Goal: Information Seeking & Learning: Understand process/instructions

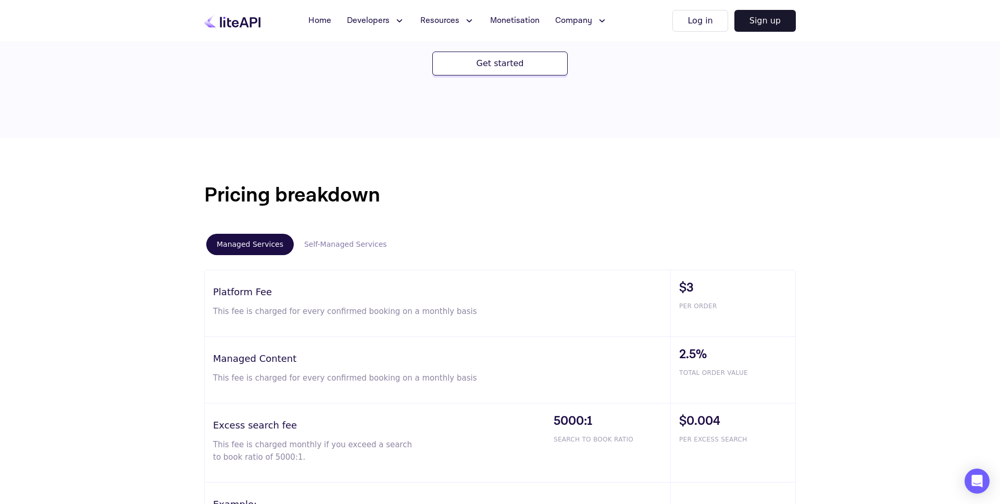
scroll to position [501, 0]
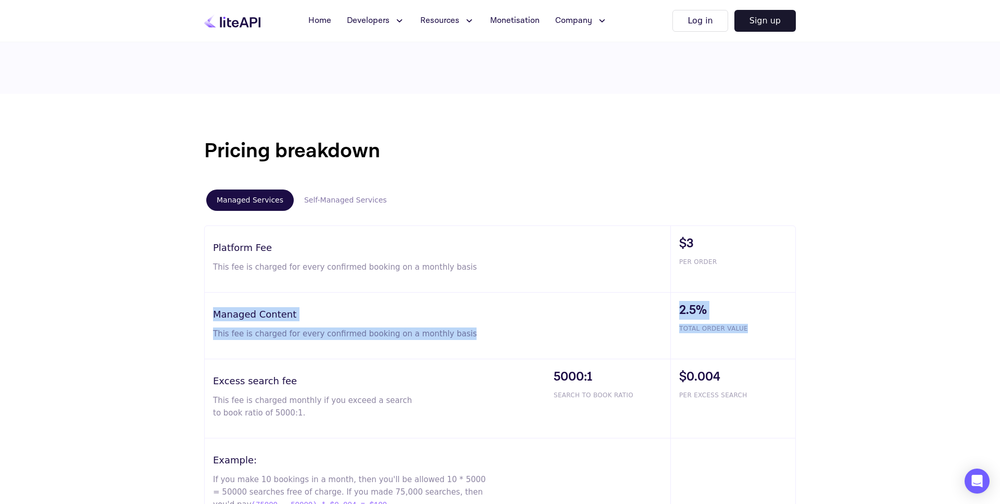
drag, startPoint x: 214, startPoint y: 316, endPoint x: 752, endPoint y: 325, distance: 537.8
click at [752, 325] on div "Managed Content This fee is charged for every confirmed booking on a monthly ba…" at bounding box center [500, 326] width 591 height 67
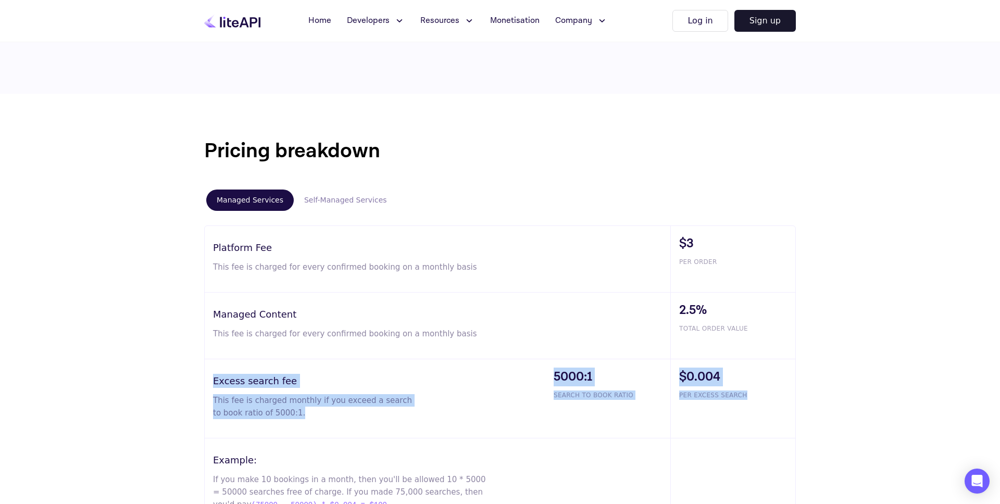
drag, startPoint x: 210, startPoint y: 380, endPoint x: 769, endPoint y: 405, distance: 559.6
click at [769, 406] on div "Excess search fee This fee is charged monthly if you exceed a search to book ra…" at bounding box center [500, 399] width 591 height 79
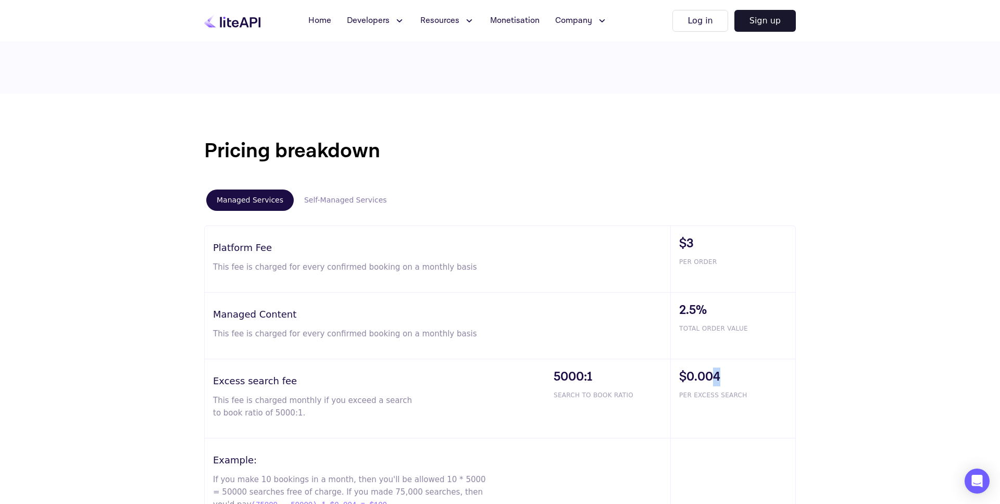
click at [718, 379] on span "$0.004" at bounding box center [737, 377] width 116 height 19
drag, startPoint x: 554, startPoint y: 376, endPoint x: 658, endPoint y: 377, distance: 103.7
click at [595, 378] on span "5000:1" at bounding box center [612, 377] width 117 height 19
click at [733, 376] on span "$0.004" at bounding box center [737, 377] width 116 height 19
drag, startPoint x: 720, startPoint y: 377, endPoint x: 726, endPoint y: 377, distance: 5.8
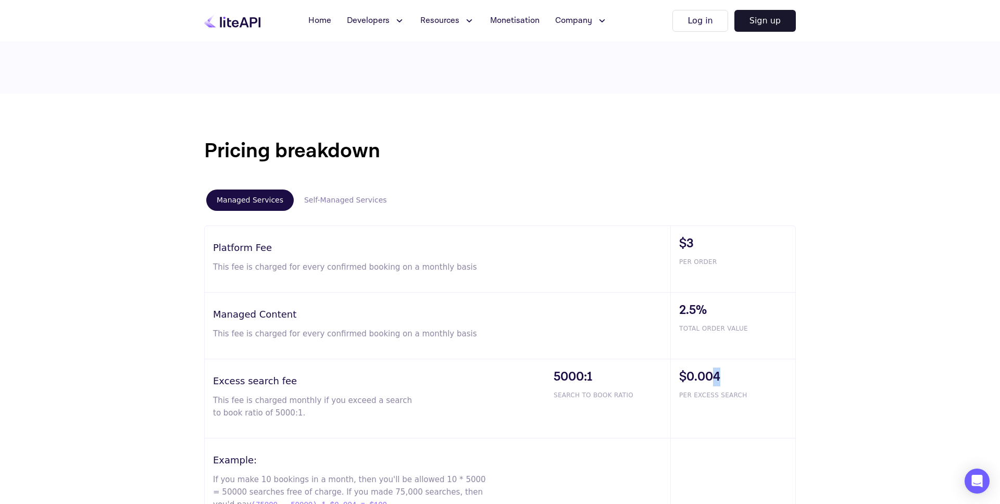
click at [726, 377] on span "$0.004" at bounding box center [737, 377] width 116 height 19
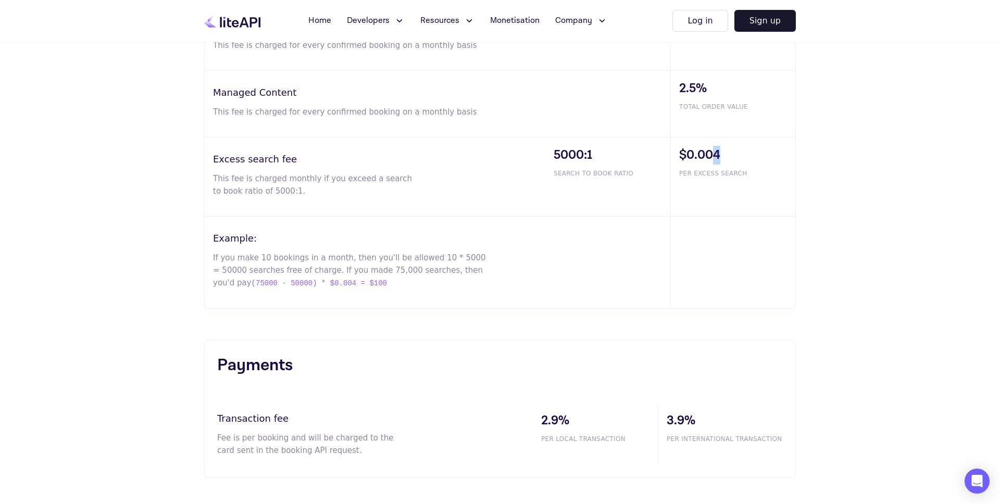
scroll to position [732, 0]
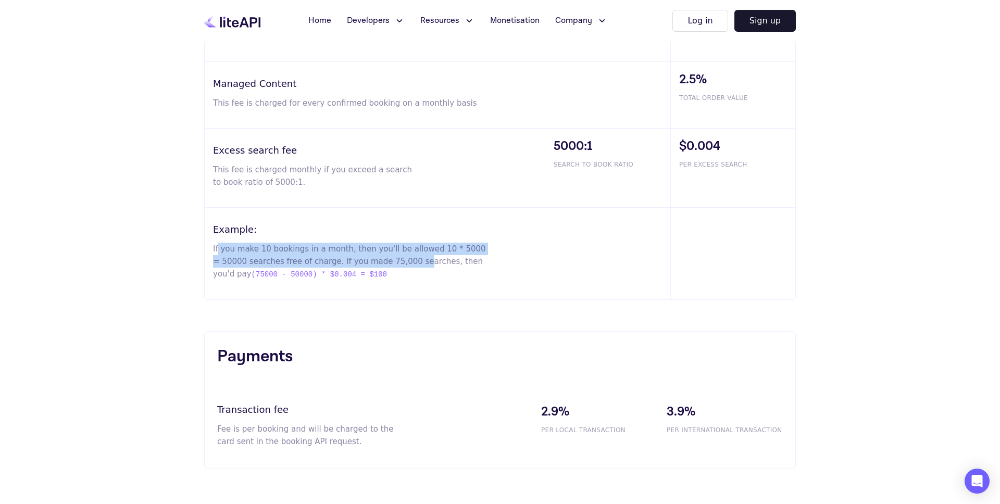
drag, startPoint x: 217, startPoint y: 247, endPoint x: 408, endPoint y: 267, distance: 192.2
click at [408, 267] on p "If you make 10 bookings in a month, then you'll be allowed 10 * 5000 = 50000 se…" at bounding box center [350, 262] width 275 height 38
drag, startPoint x: 411, startPoint y: 271, endPoint x: 209, endPoint y: 252, distance: 202.0
click at [209, 252] on div "Example: If you make 10 bookings in a month, then you'll be allowed 10 * 5000 =…" at bounding box center [438, 254] width 466 height 92
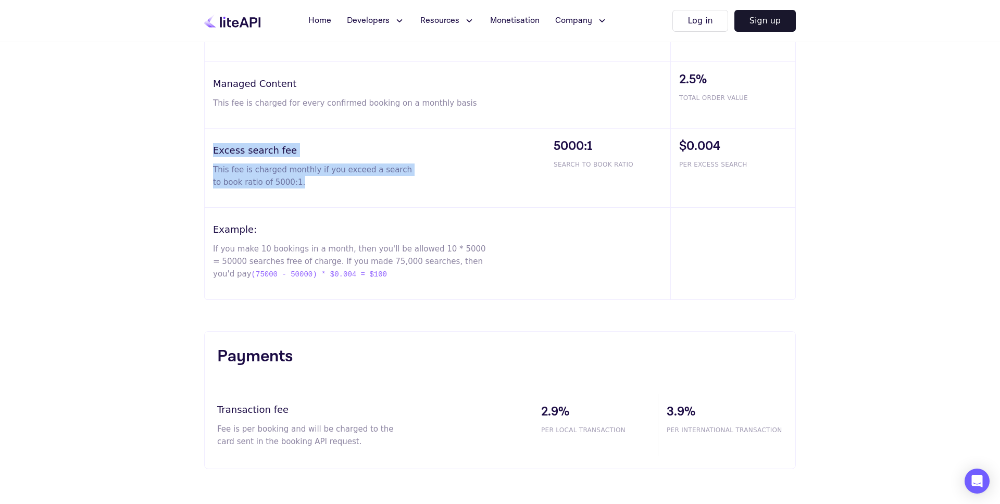
drag, startPoint x: 214, startPoint y: 148, endPoint x: 306, endPoint y: 180, distance: 97.9
click at [306, 179] on div "Excess search fee This fee is charged monthly if you exceed a search to book ra…" at bounding box center [375, 168] width 341 height 79
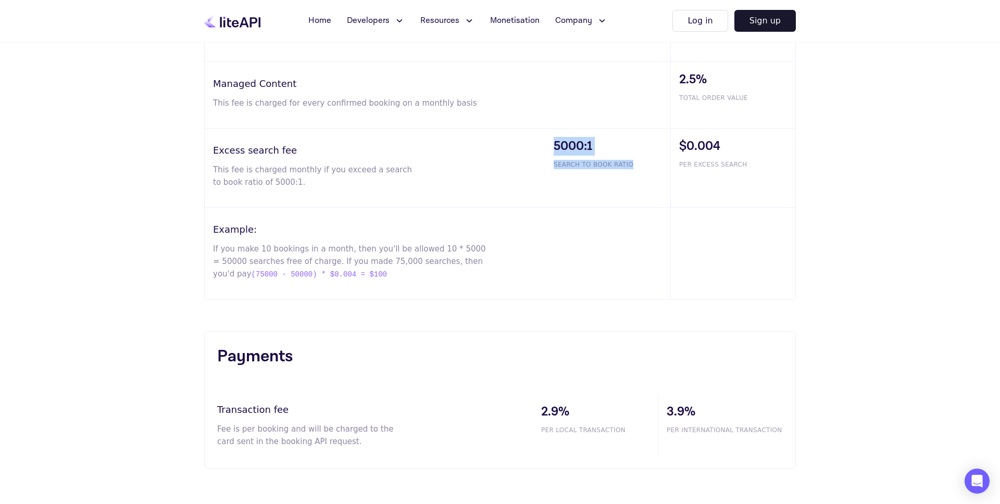
drag, startPoint x: 311, startPoint y: 182, endPoint x: 622, endPoint y: 187, distance: 311.6
click at [621, 187] on div "Excess search fee This fee is charged monthly if you exceed a search to book ra…" at bounding box center [500, 168] width 591 height 79
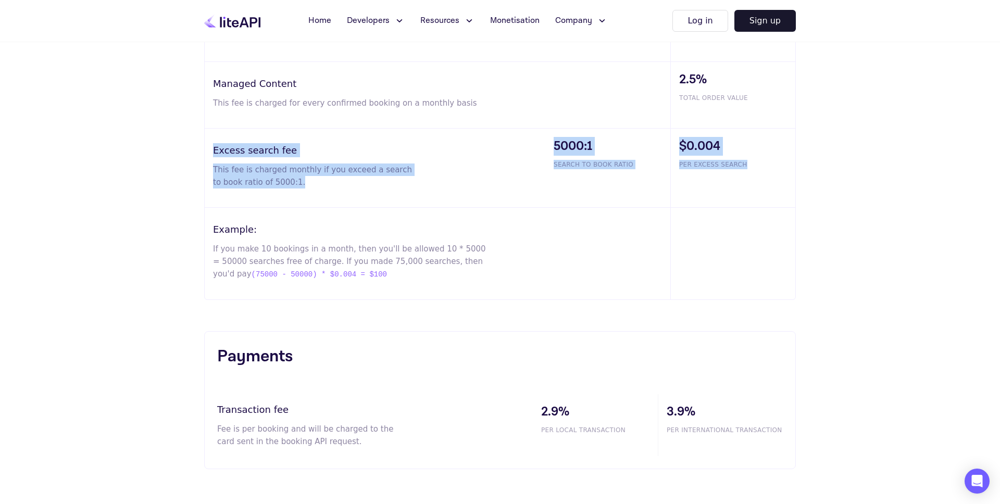
drag, startPoint x: 741, startPoint y: 180, endPoint x: 179, endPoint y: 141, distance: 563.6
click at [179, 141] on div "Pricing breakdown Managed Services Self-Managed Services Platform Fee This fee …" at bounding box center [500, 187] width 1000 height 648
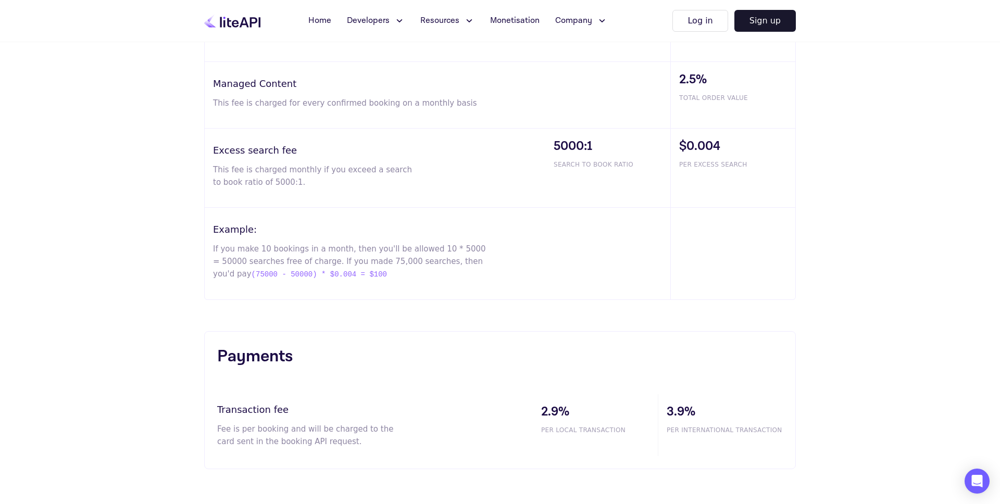
click at [179, 141] on div "Pricing breakdown Managed Services Self-Managed Services Platform Fee This fee …" at bounding box center [500, 187] width 1000 height 648
click at [795, 270] on div at bounding box center [733, 254] width 125 height 92
drag, startPoint x: 214, startPoint y: 246, endPoint x: 411, endPoint y: 250, distance: 197.0
click at [437, 249] on p "If you make 10 bookings in a month, then you'll be allowed 10 * 5000 = 50000 se…" at bounding box center [350, 262] width 275 height 38
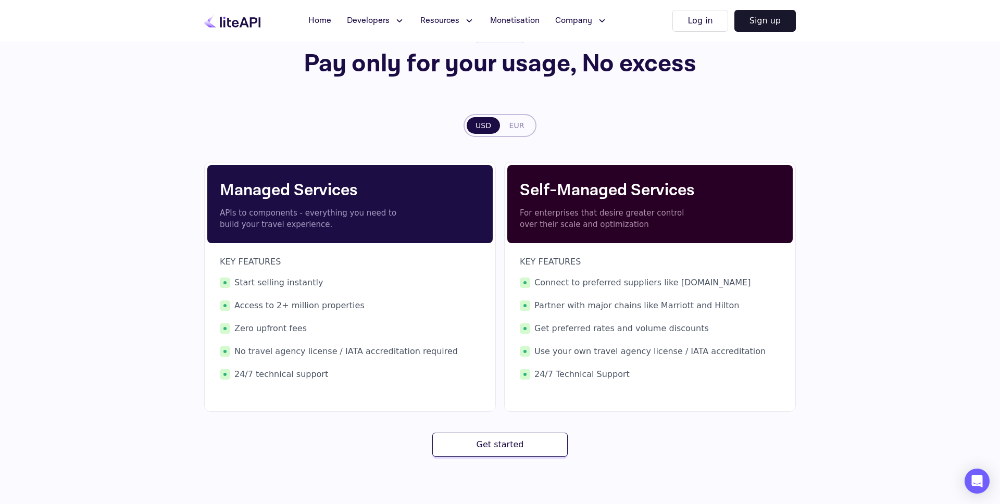
scroll to position [80, 0]
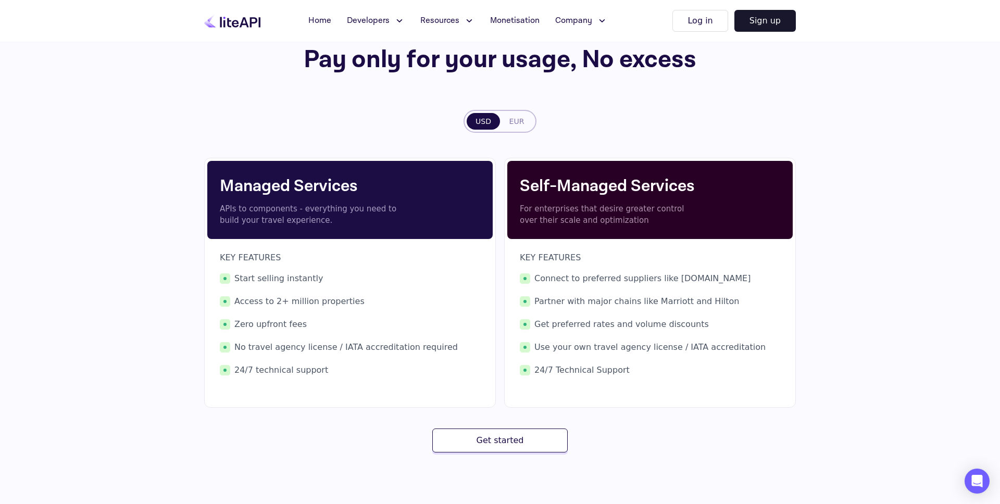
click at [334, 264] on p "KEY FEATURES" at bounding box center [350, 258] width 261 height 13
click at [519, 444] on button "Get started" at bounding box center [499, 441] width 135 height 24
